Goal: Navigation & Orientation: Find specific page/section

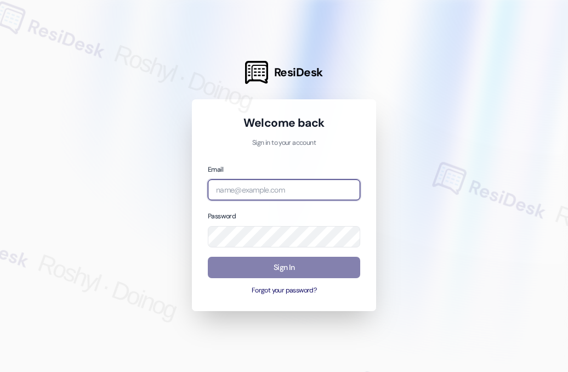
click at [258, 188] on input "email" at bounding box center [284, 189] width 152 height 21
click at [237, 188] on input "email" at bounding box center [284, 189] width 152 height 21
click at [237, 189] on input "email" at bounding box center [284, 189] width 152 height 21
click at [445, 223] on div at bounding box center [284, 186] width 568 height 372
click at [272, 186] on input "email" at bounding box center [284, 189] width 152 height 21
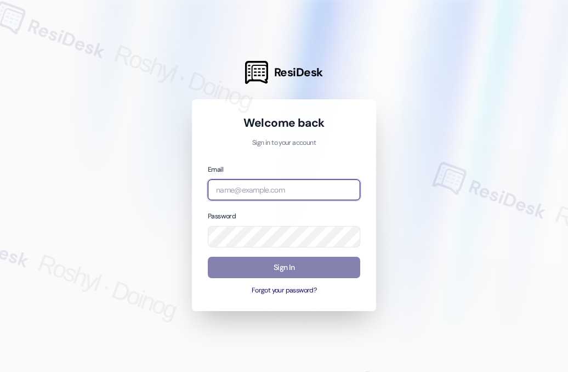
click at [272, 186] on input "email" at bounding box center [284, 189] width 152 height 21
click at [244, 196] on input "email" at bounding box center [284, 189] width 152 height 21
click at [248, 192] on input "email" at bounding box center [284, 189] width 152 height 21
click at [0, 371] on com-1password-button at bounding box center [0, 372] width 0 height 0
